Goal: Task Accomplishment & Management: Use online tool/utility

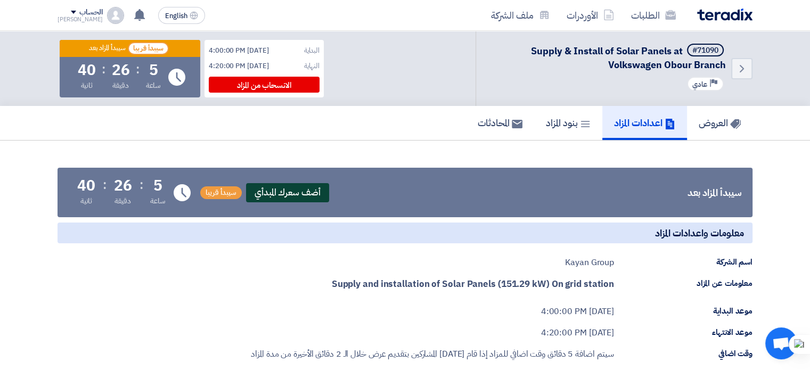
click at [274, 192] on span "أضف سعرك المبدأي" at bounding box center [287, 192] width 83 height 19
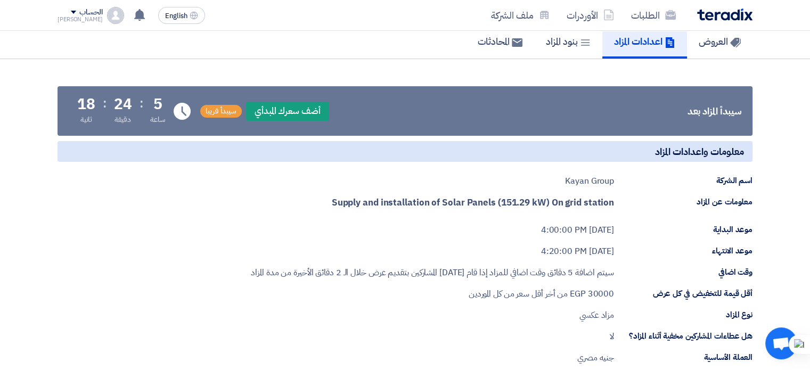
scroll to position [77, 0]
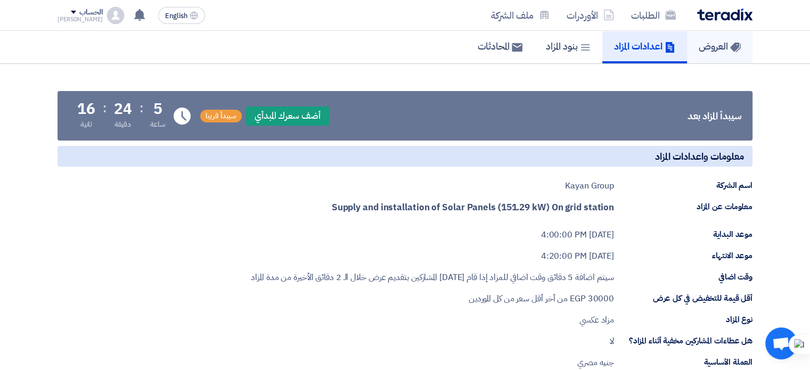
click at [714, 46] on h5 "العروض" at bounding box center [720, 46] width 42 height 12
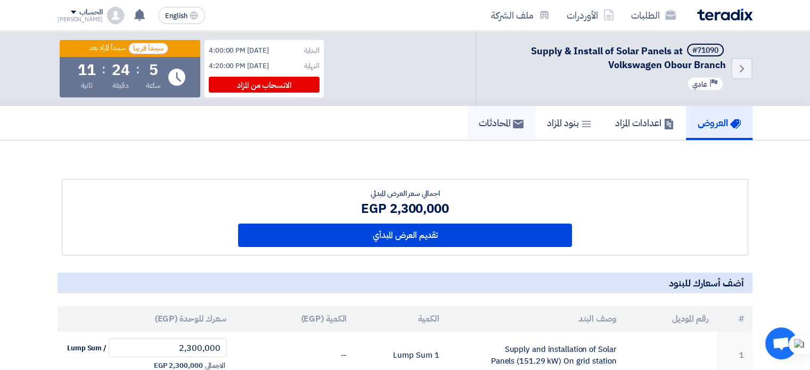
click at [499, 117] on h5 "المحادثات" at bounding box center [501, 123] width 45 height 12
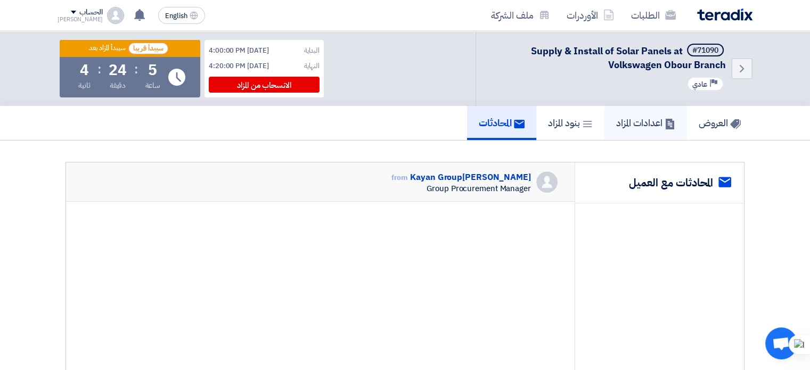
click at [653, 125] on h5 "اعدادات المزاد" at bounding box center [645, 123] width 59 height 12
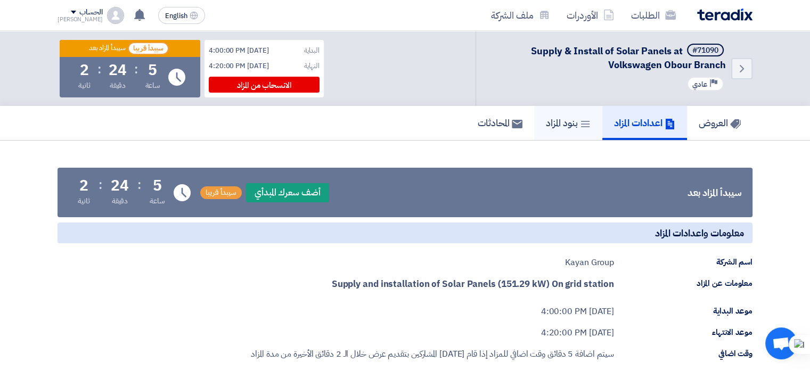
click at [575, 117] on h5 "بنود المزاد" at bounding box center [568, 123] width 45 height 12
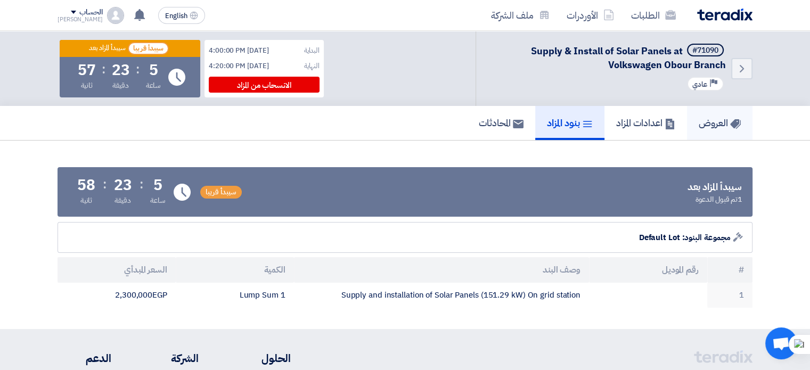
click at [705, 127] on h5 "العروض" at bounding box center [720, 123] width 42 height 12
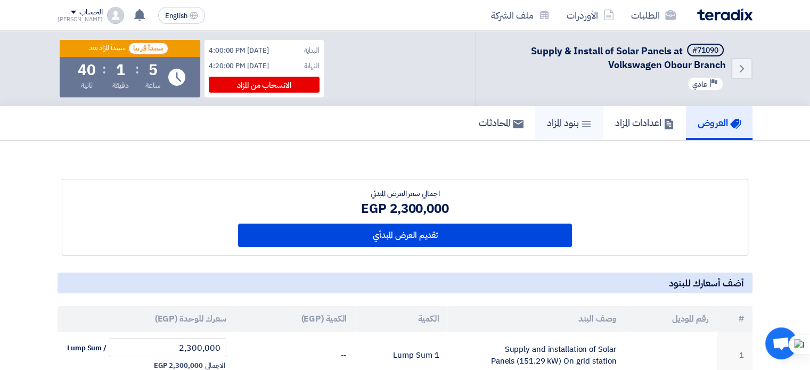
click at [556, 128] on h5 "بنود المزاد" at bounding box center [569, 123] width 45 height 12
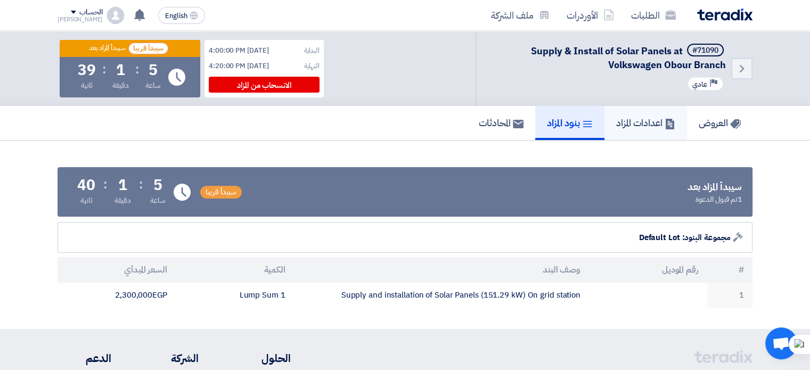
click at [618, 125] on h5 "اعدادات المزاد" at bounding box center [645, 123] width 59 height 12
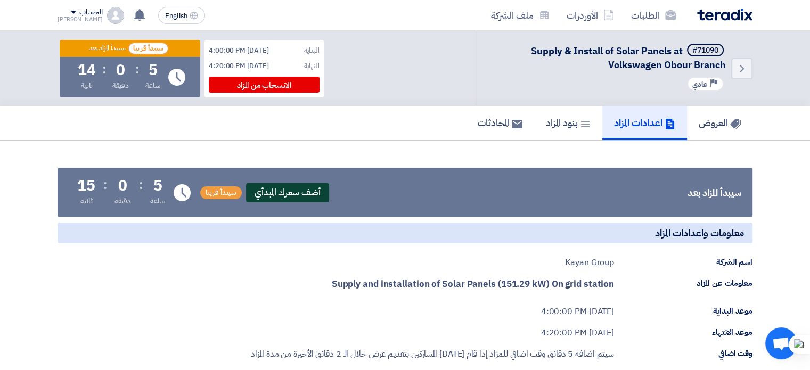
click at [277, 185] on span "أضف سعرك المبدأي" at bounding box center [287, 192] width 83 height 19
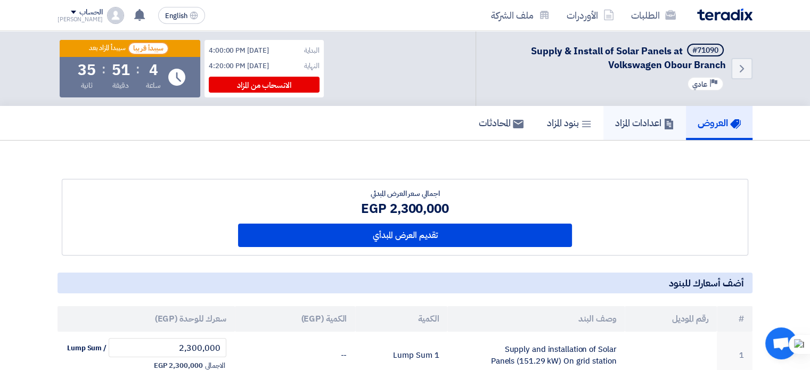
click at [640, 133] on link "اعدادات المزاد" at bounding box center [644, 123] width 83 height 34
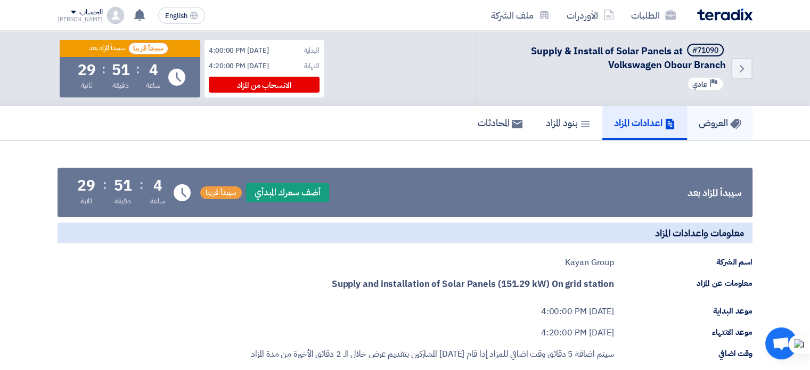
click at [723, 134] on link "العروض" at bounding box center [720, 123] width 66 height 34
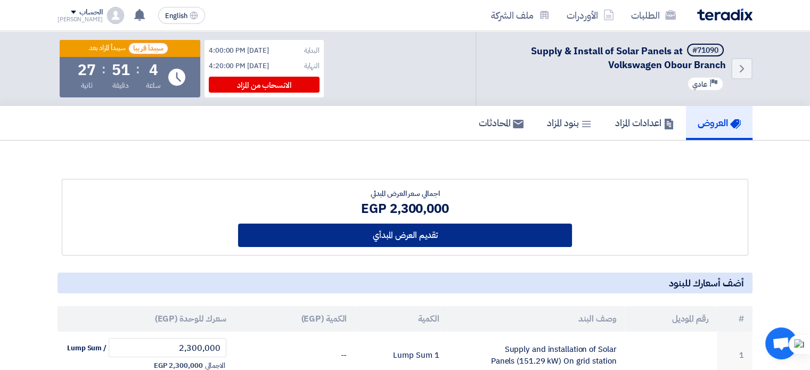
click at [424, 230] on button "تقديم العرض المبدأي" at bounding box center [405, 235] width 334 height 23
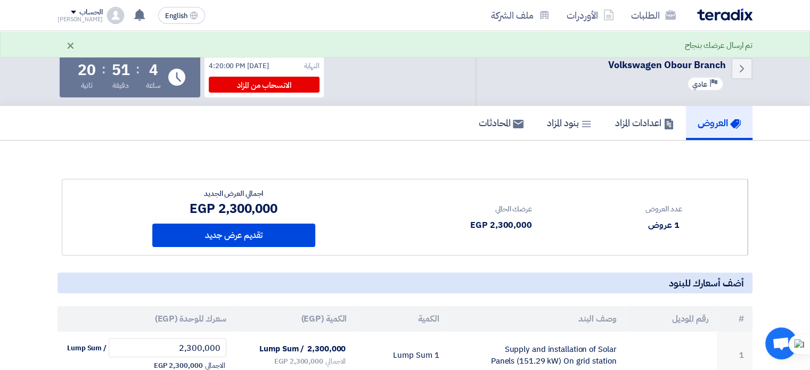
click at [70, 45] on div "×" at bounding box center [70, 45] width 9 height 13
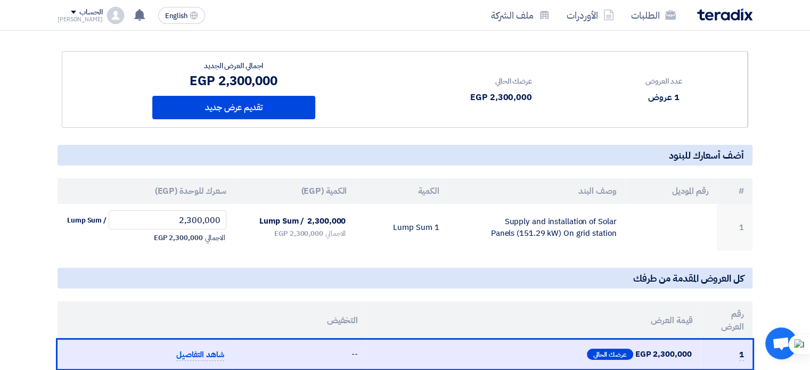
scroll to position [127, 0]
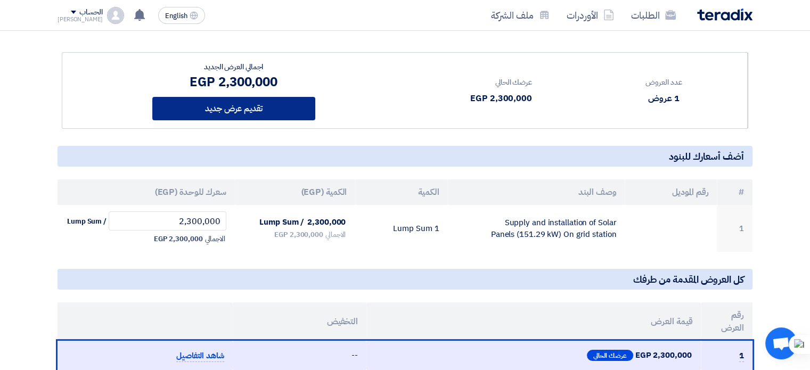
click at [262, 105] on button "تقديم عرض جديد" at bounding box center [233, 108] width 163 height 23
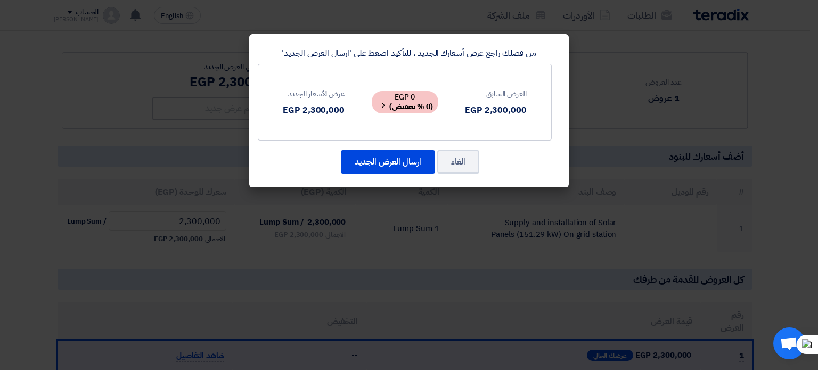
click at [418, 105] on b "(0 % تخفيض)" at bounding box center [411, 106] width 44 height 11
click at [317, 113] on div "2,300,000 EGP" at bounding box center [314, 110] width 62 height 13
click at [486, 110] on div "2,300,000 EGP" at bounding box center [496, 110] width 62 height 13
click at [415, 104] on b "(0 % تخفيض)" at bounding box center [411, 106] width 44 height 11
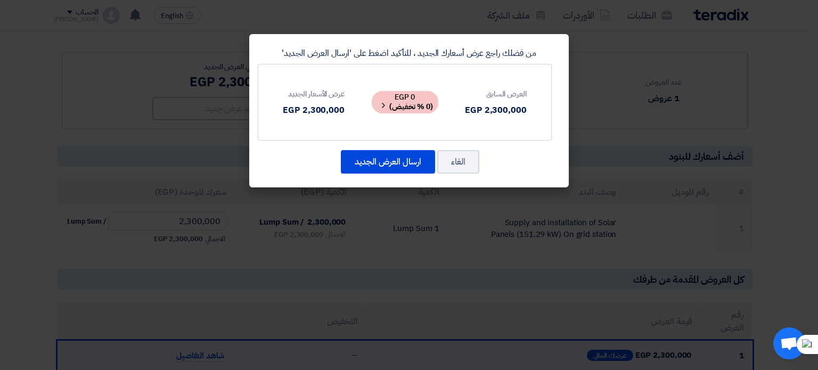
click at [382, 104] on icon at bounding box center [383, 105] width 9 height 9
click at [453, 159] on button "الغاء" at bounding box center [458, 161] width 42 height 23
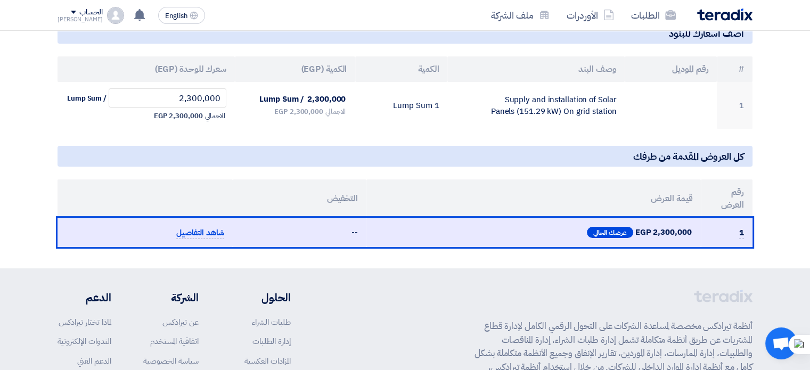
scroll to position [251, 0]
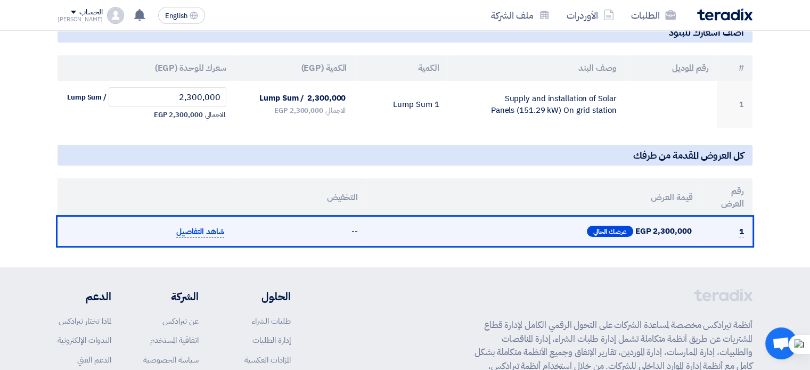
click at [196, 234] on span "شاهد التفاصيل" at bounding box center [200, 232] width 48 height 12
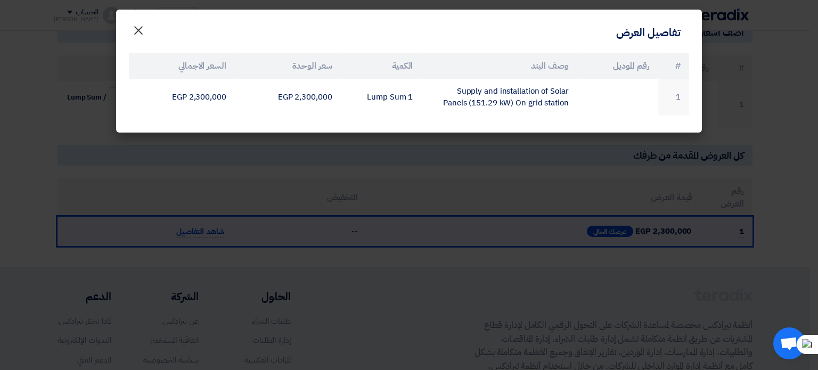
click at [134, 26] on span "×" at bounding box center [138, 30] width 13 height 32
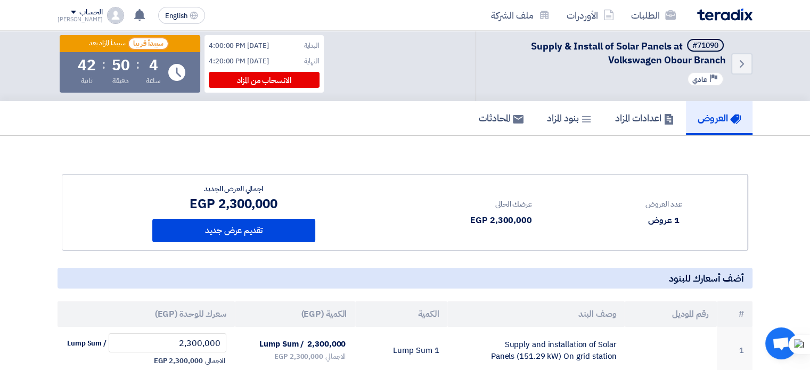
scroll to position [0, 0]
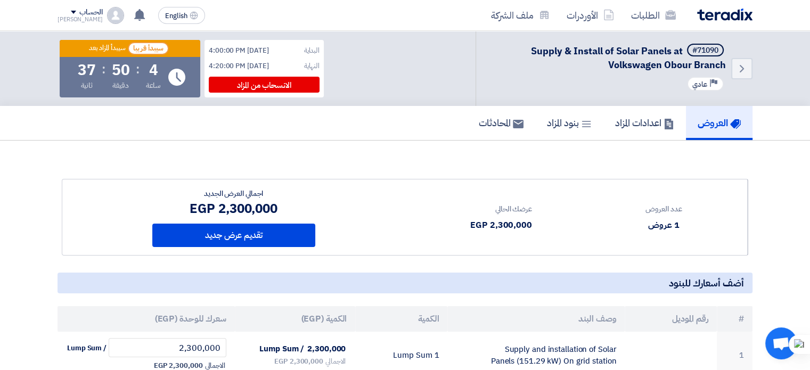
click at [519, 222] on div "2,300,000 EGP" at bounding box center [501, 225] width 62 height 13
click at [636, 237] on div "عدد العروض 1 عروض عرضك الحالي 2,300,000 EGP" at bounding box center [576, 217] width 343 height 76
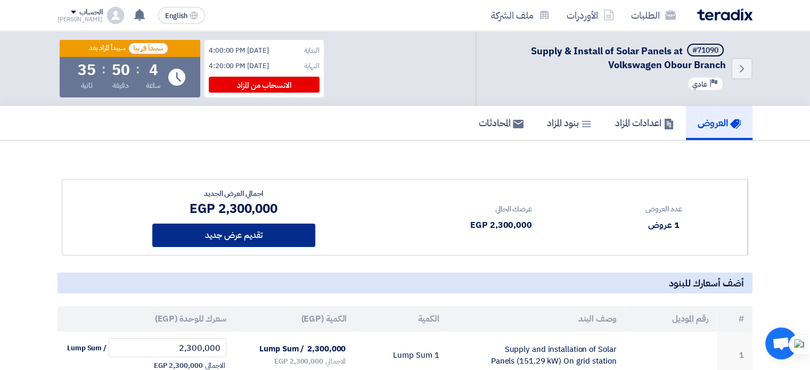
click at [264, 231] on button "تقديم عرض جديد" at bounding box center [233, 235] width 163 height 23
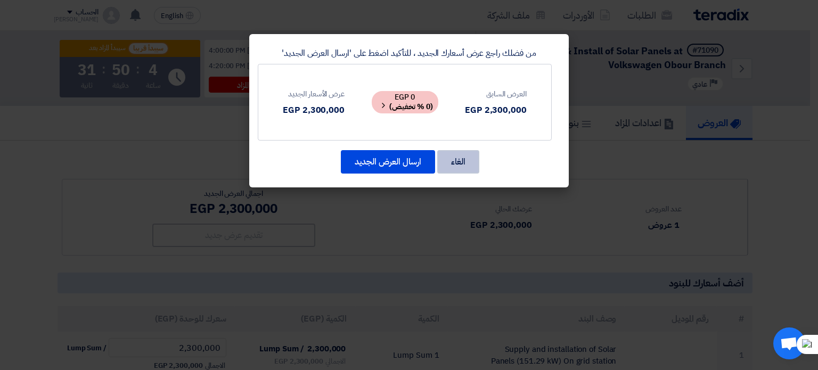
click at [456, 160] on button "الغاء" at bounding box center [458, 161] width 42 height 23
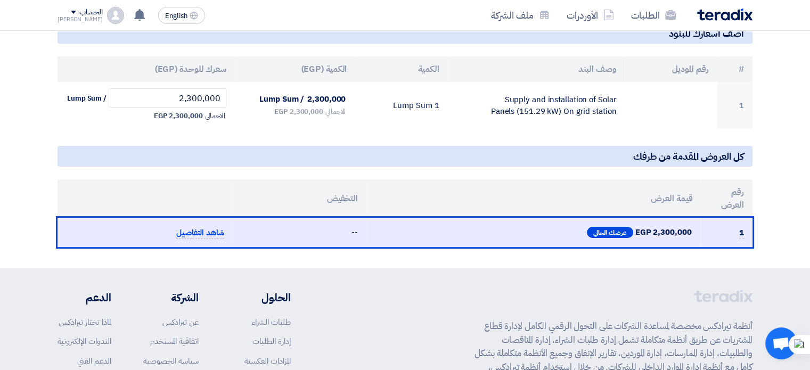
scroll to position [252, 0]
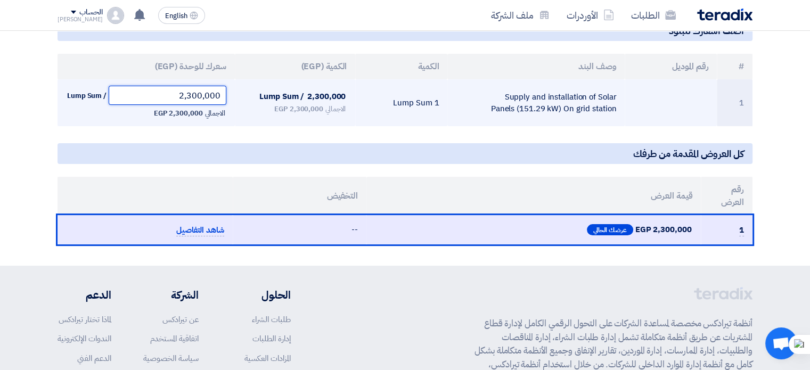
click at [190, 97] on input "2,300,000" at bounding box center [168, 95] width 118 height 19
drag, startPoint x: 190, startPoint y: 95, endPoint x: 198, endPoint y: 95, distance: 8.5
click at [198, 95] on input "2,300,000" at bounding box center [168, 95] width 118 height 19
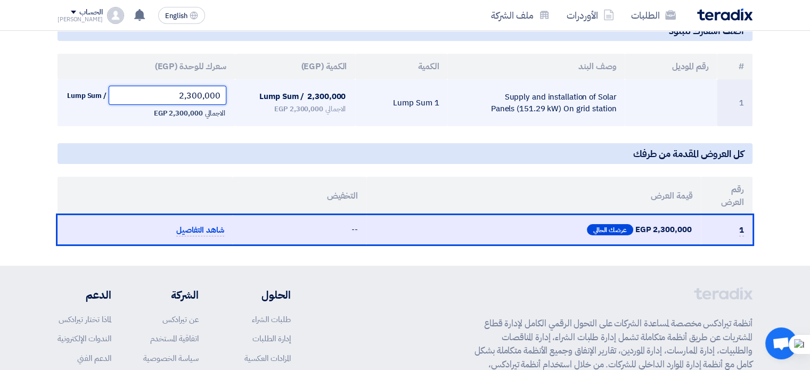
click at [192, 95] on input "2,300,000" at bounding box center [168, 95] width 118 height 19
click at [197, 95] on input "2,200,000" at bounding box center [168, 95] width 118 height 19
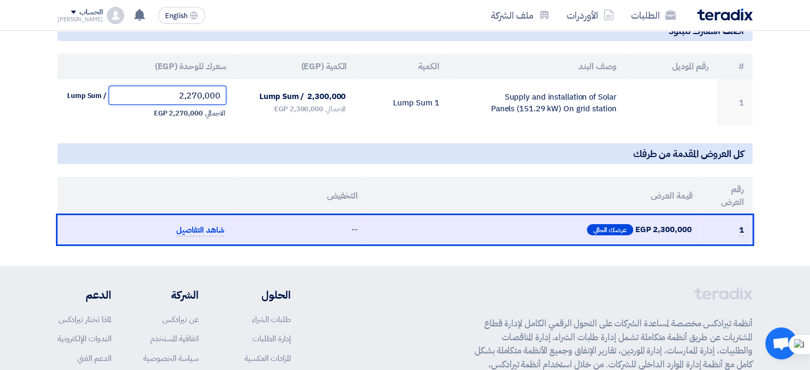
type input "2,270,000"
click at [222, 155] on h5 "كل العروض المقدمة من طرفك" at bounding box center [405, 153] width 695 height 21
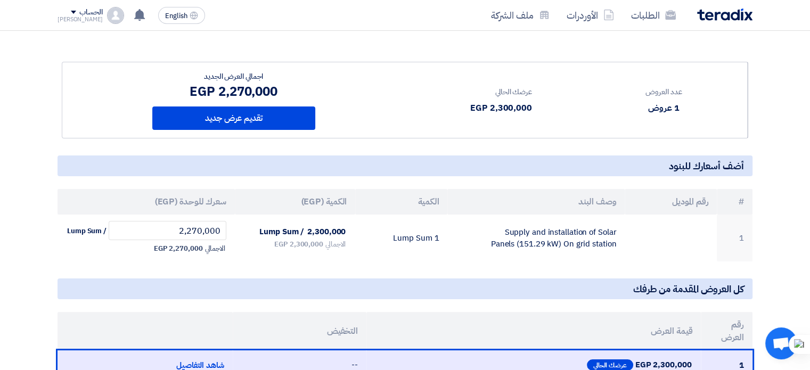
scroll to position [116, 0]
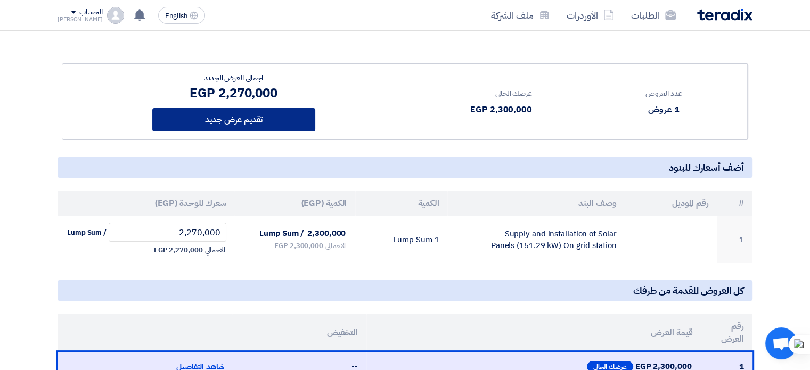
click at [260, 116] on button "تقديم عرض جديد" at bounding box center [233, 119] width 163 height 23
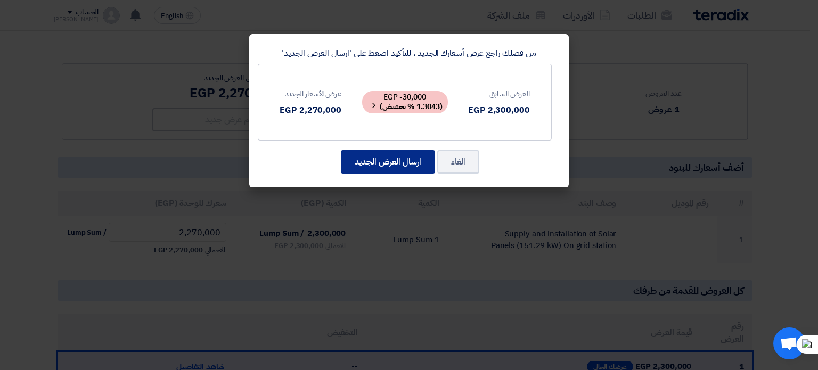
click at [401, 168] on button "ارسال العرض الجديد" at bounding box center [388, 161] width 94 height 23
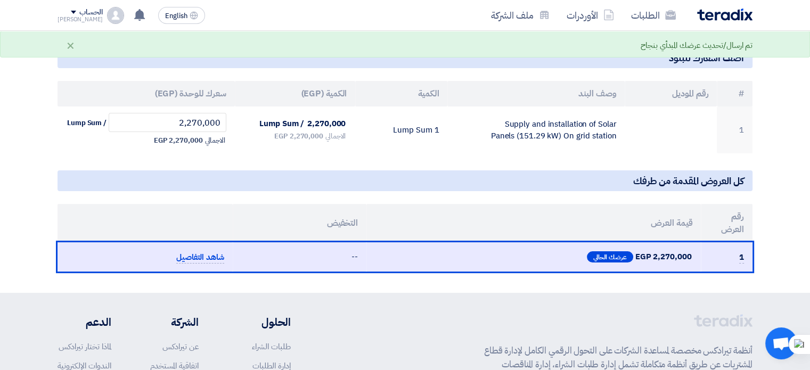
scroll to position [222, 0]
